Goal: Find specific page/section: Find specific page/section

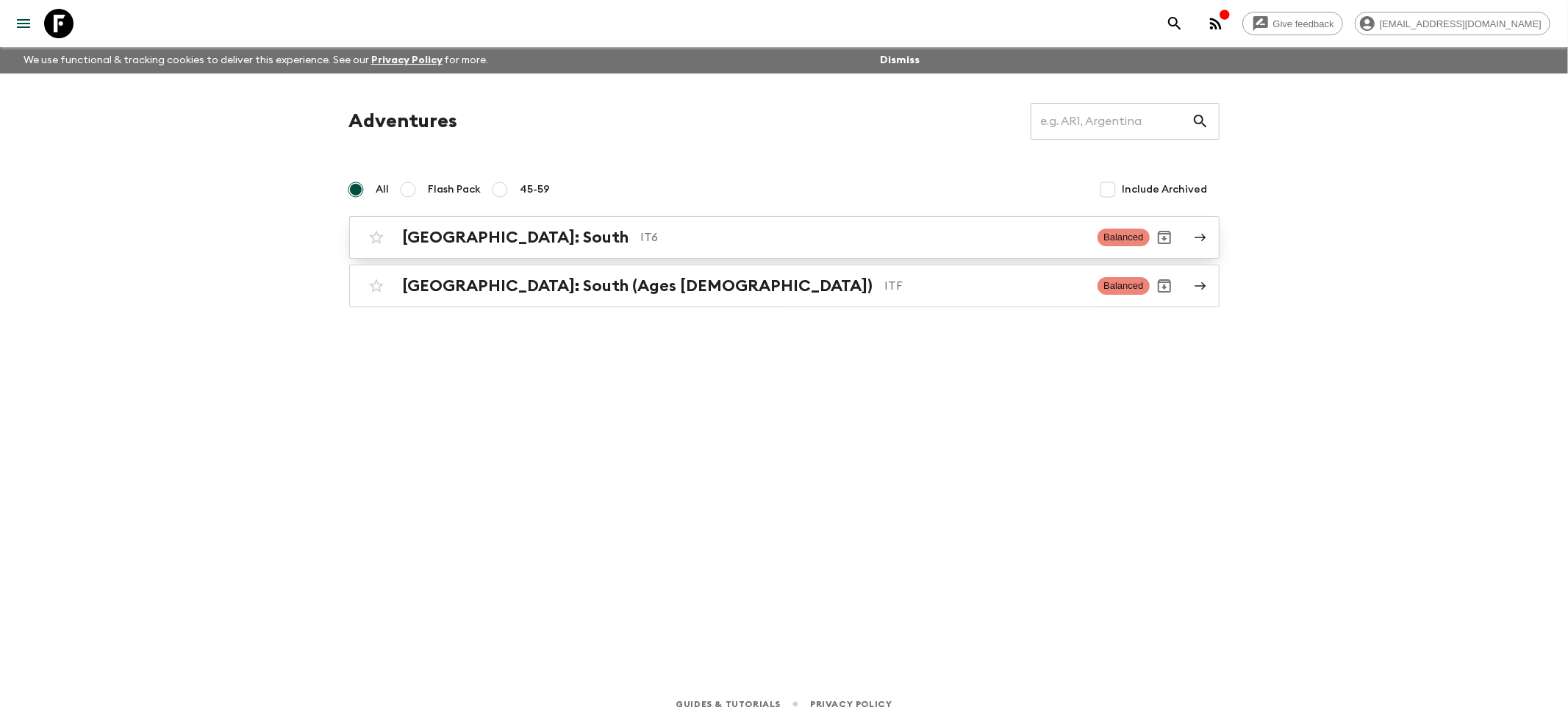
click at [450, 251] on div "[GEOGRAPHIC_DATA]: South IT6 Balanced" at bounding box center [755, 237] width 788 height 30
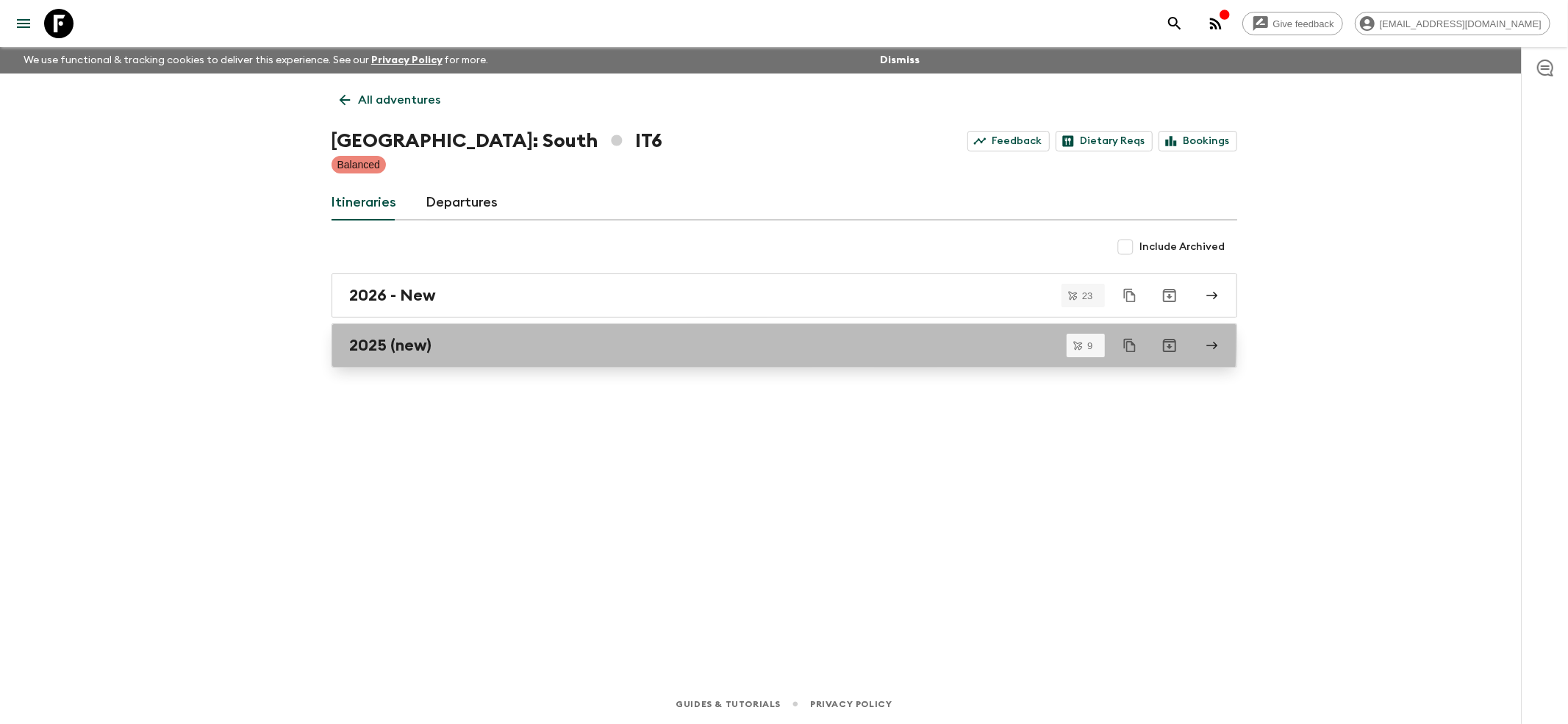
click at [387, 333] on link "2025 (new)" at bounding box center [784, 345] width 906 height 44
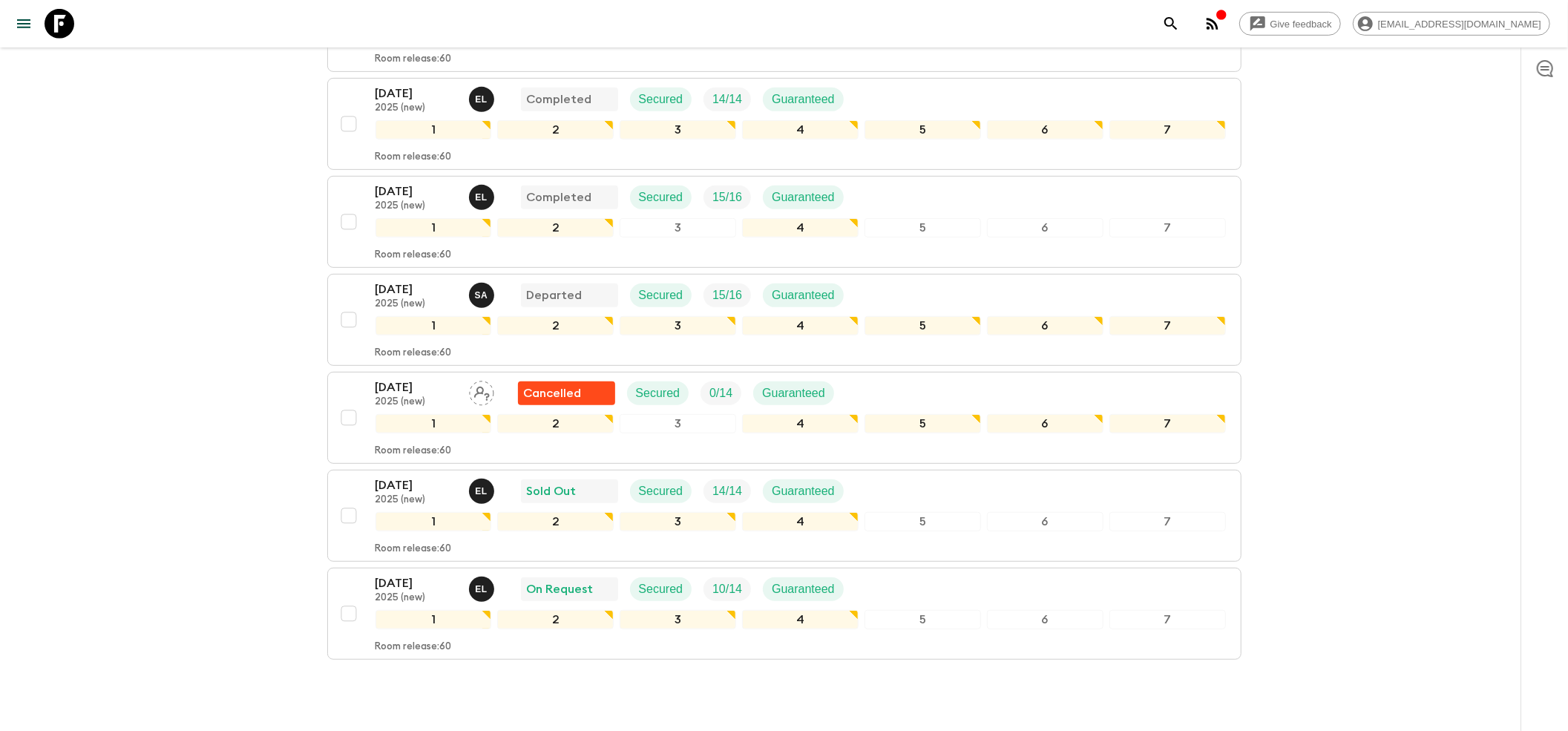
scroll to position [605, 0]
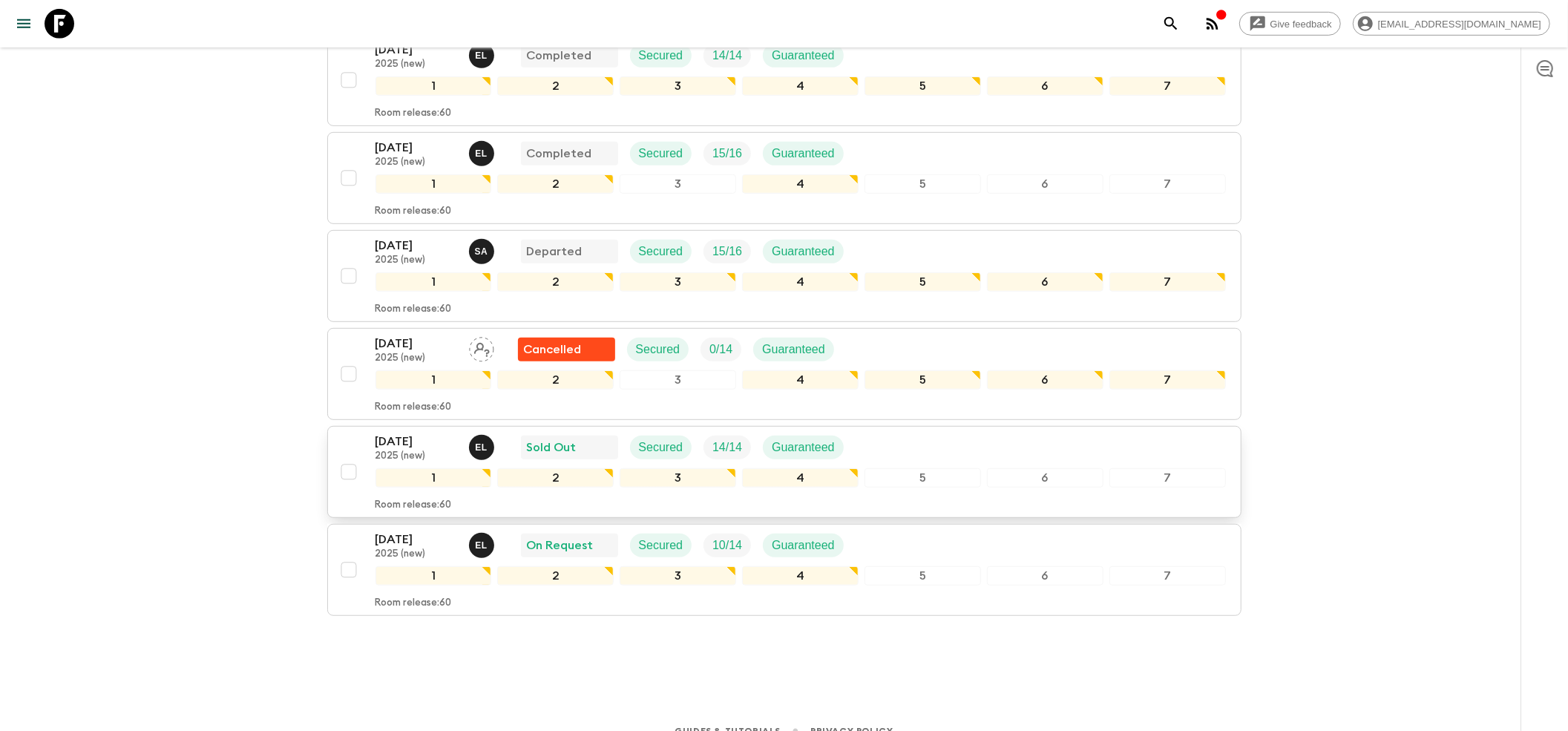
click at [362, 432] on div "[DATE] 2025 (new) E L Sold Out Secured 14 / 14 Guaranteed 1 2 3 4 5 6 7 Room re…" at bounding box center [780, 471] width 892 height 78
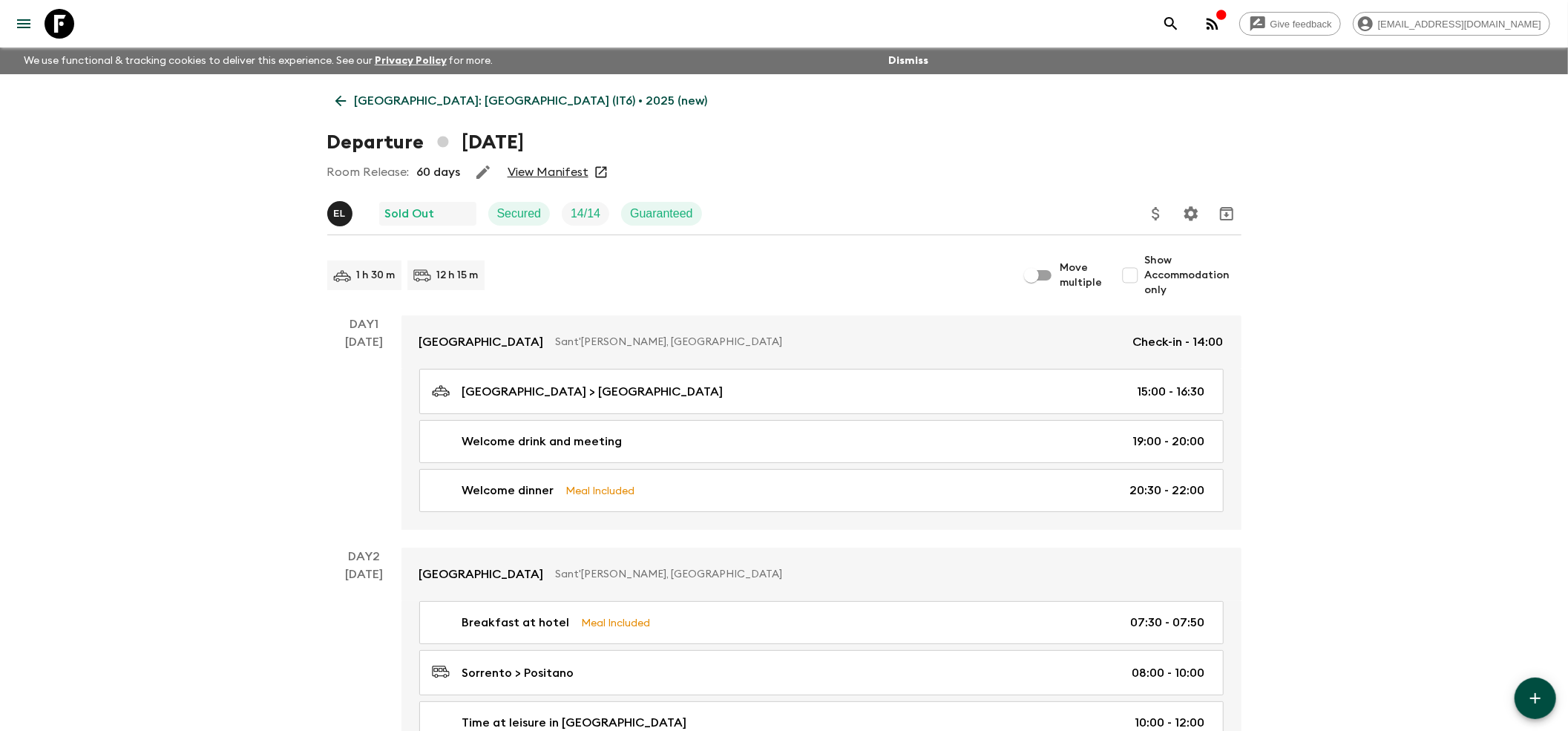
click at [529, 174] on link "View Manifest" at bounding box center [548, 172] width 81 height 15
